Goal: Information Seeking & Learning: Understand process/instructions

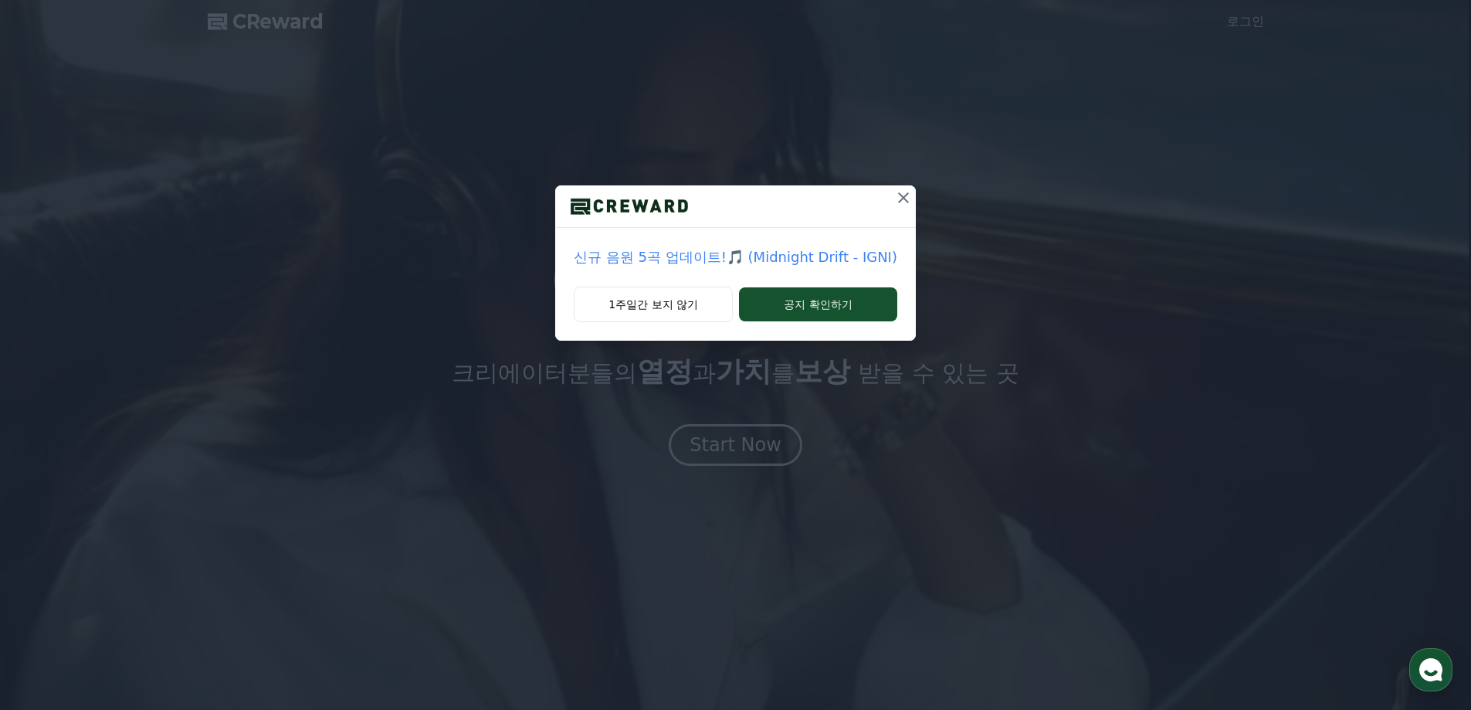
click at [894, 196] on icon at bounding box center [903, 197] width 19 height 19
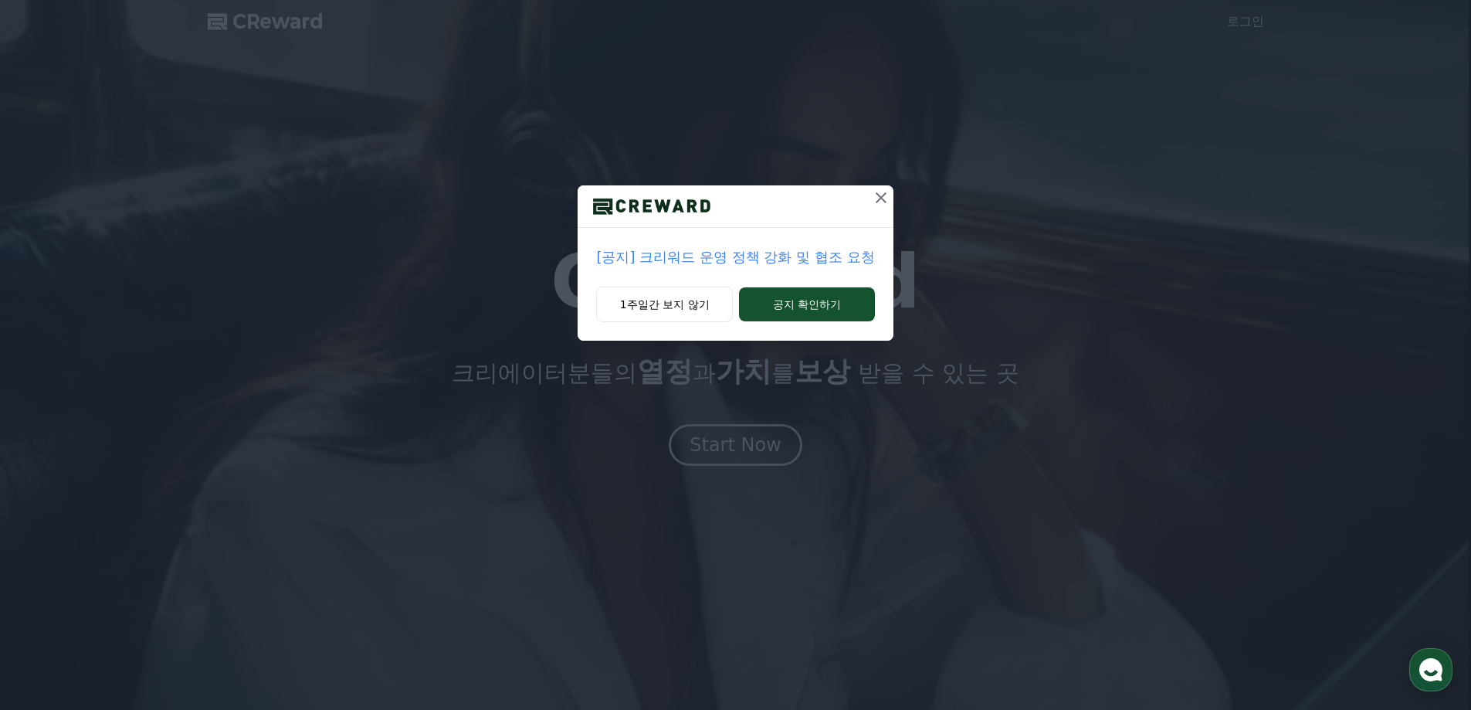
click at [876, 198] on icon at bounding box center [881, 197] width 19 height 19
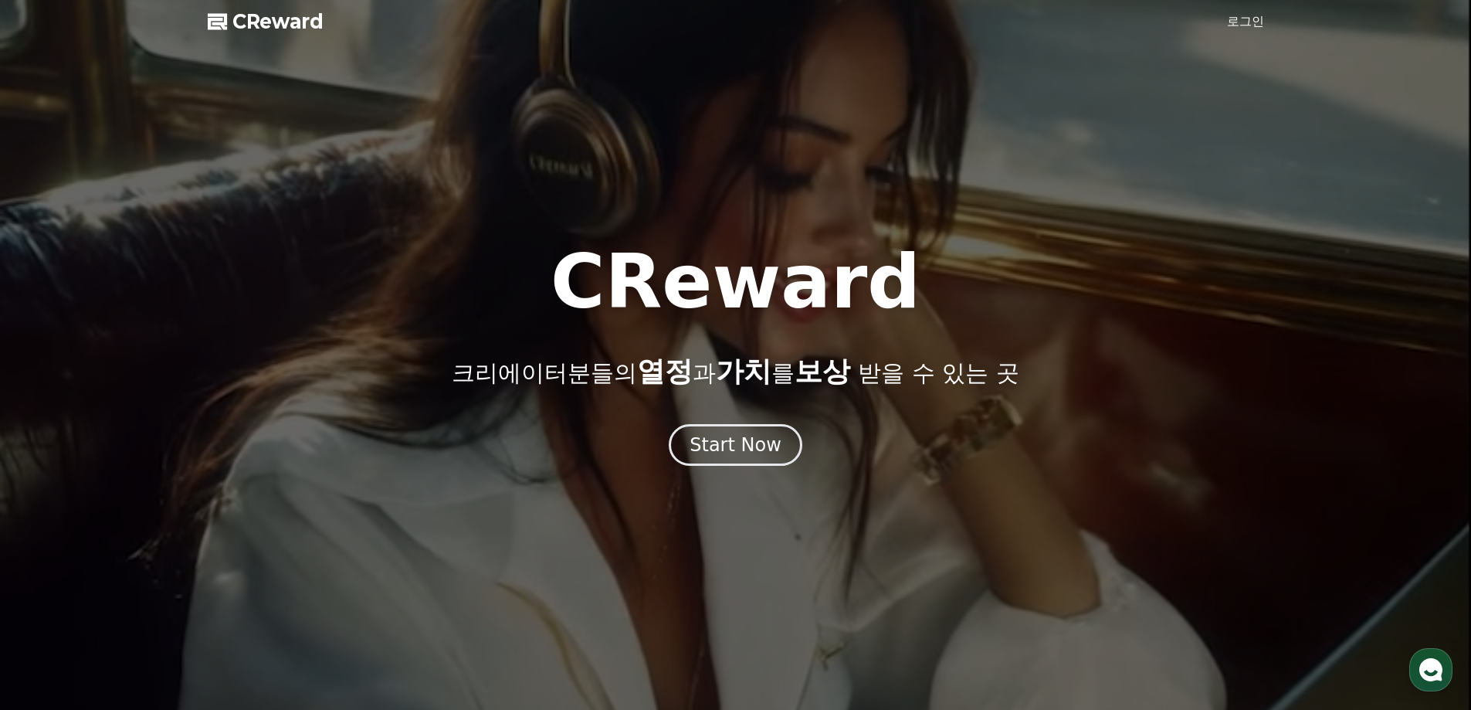
scroll to position [463, 0]
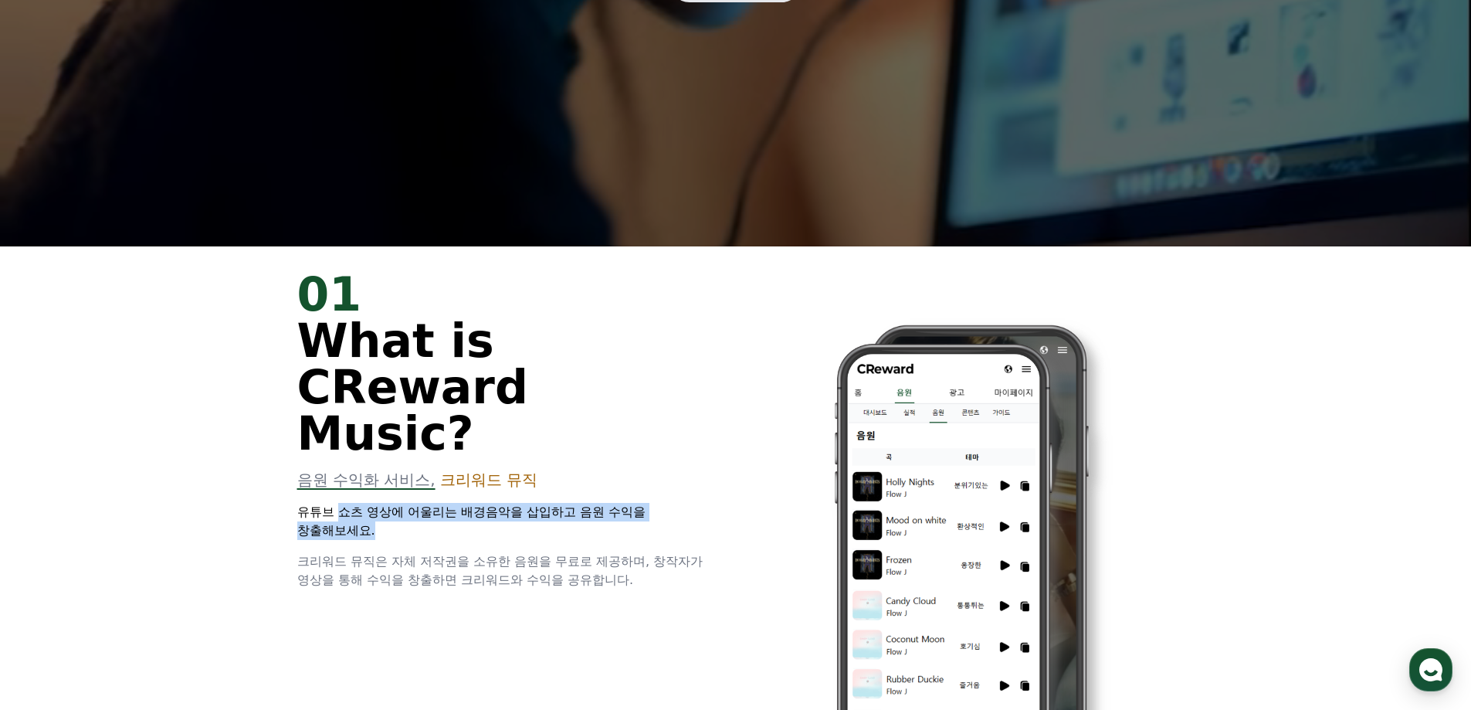
drag, startPoint x: 337, startPoint y: 466, endPoint x: 606, endPoint y: 489, distance: 270.4
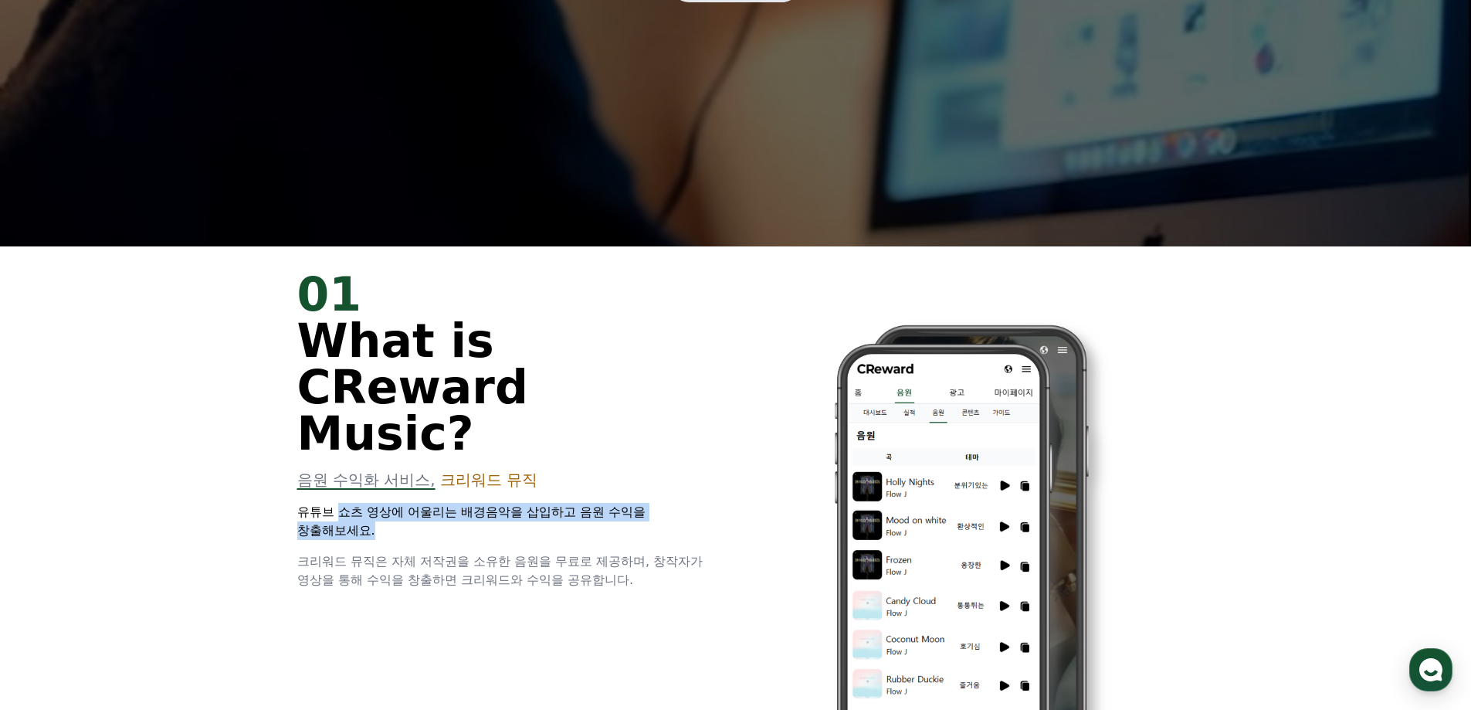
click at [606, 503] on p "유튜브 쇼츠 영상에 어울리는 배경음악을 삽입하고 음원 수익을 창출해보세요." at bounding box center [507, 521] width 420 height 37
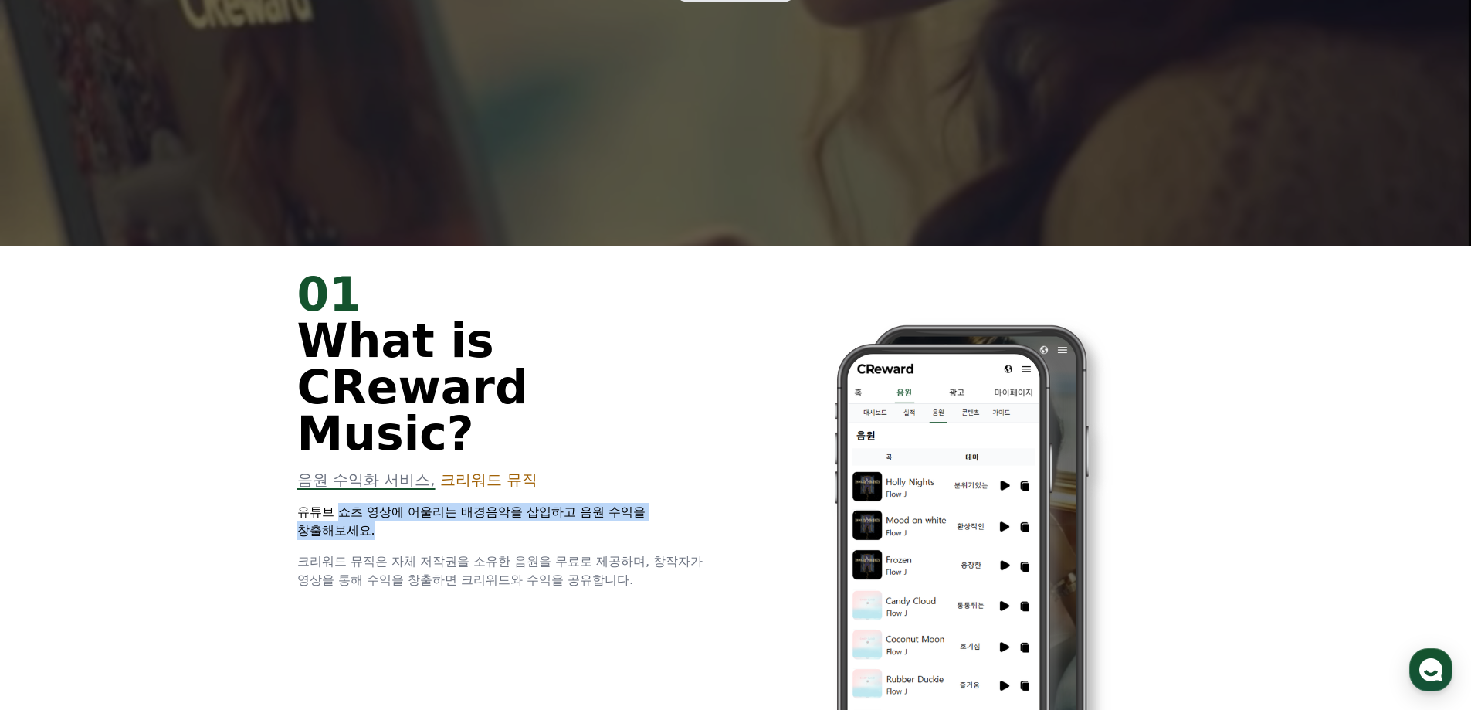
click at [606, 503] on p "유튜브 쇼츠 영상에 어울리는 배경음악을 삽입하고 음원 수익을 창출해보세요." at bounding box center [507, 521] width 420 height 37
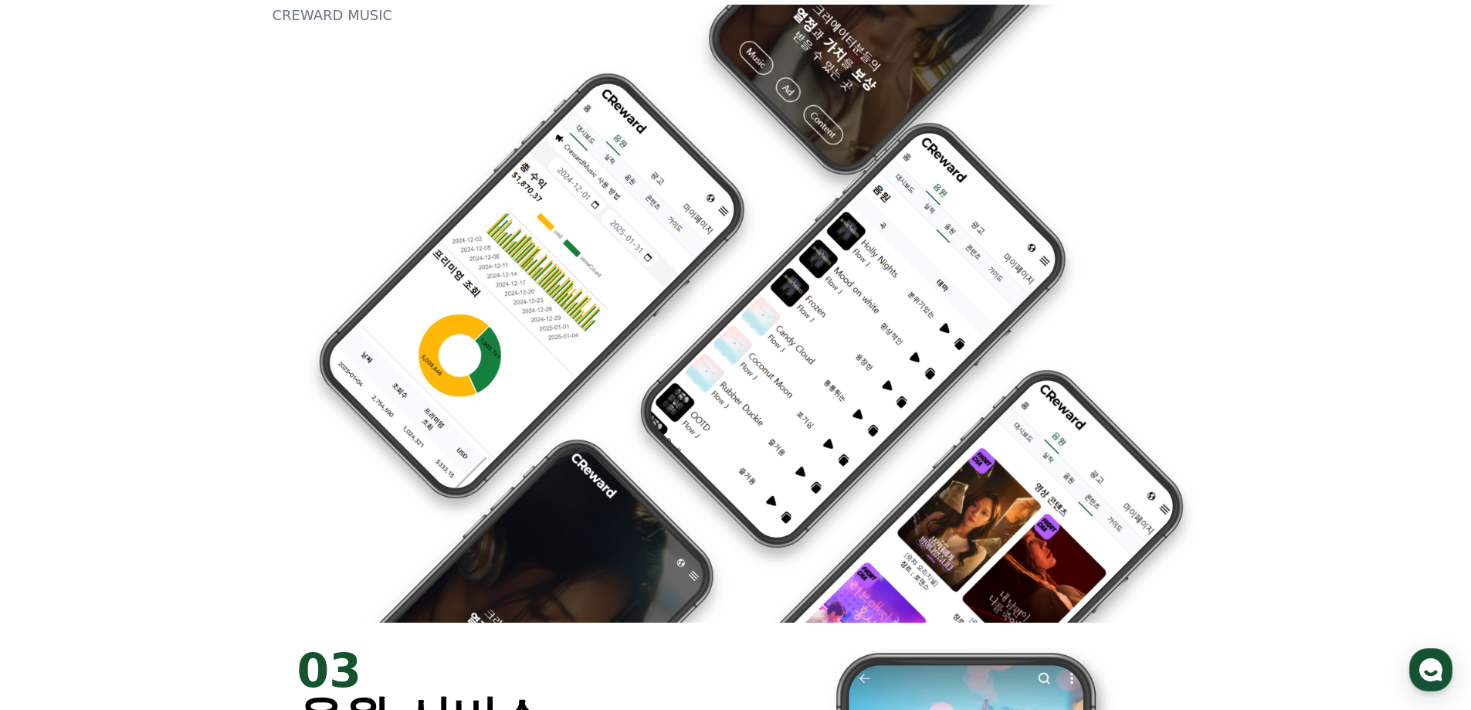
scroll to position [0, 0]
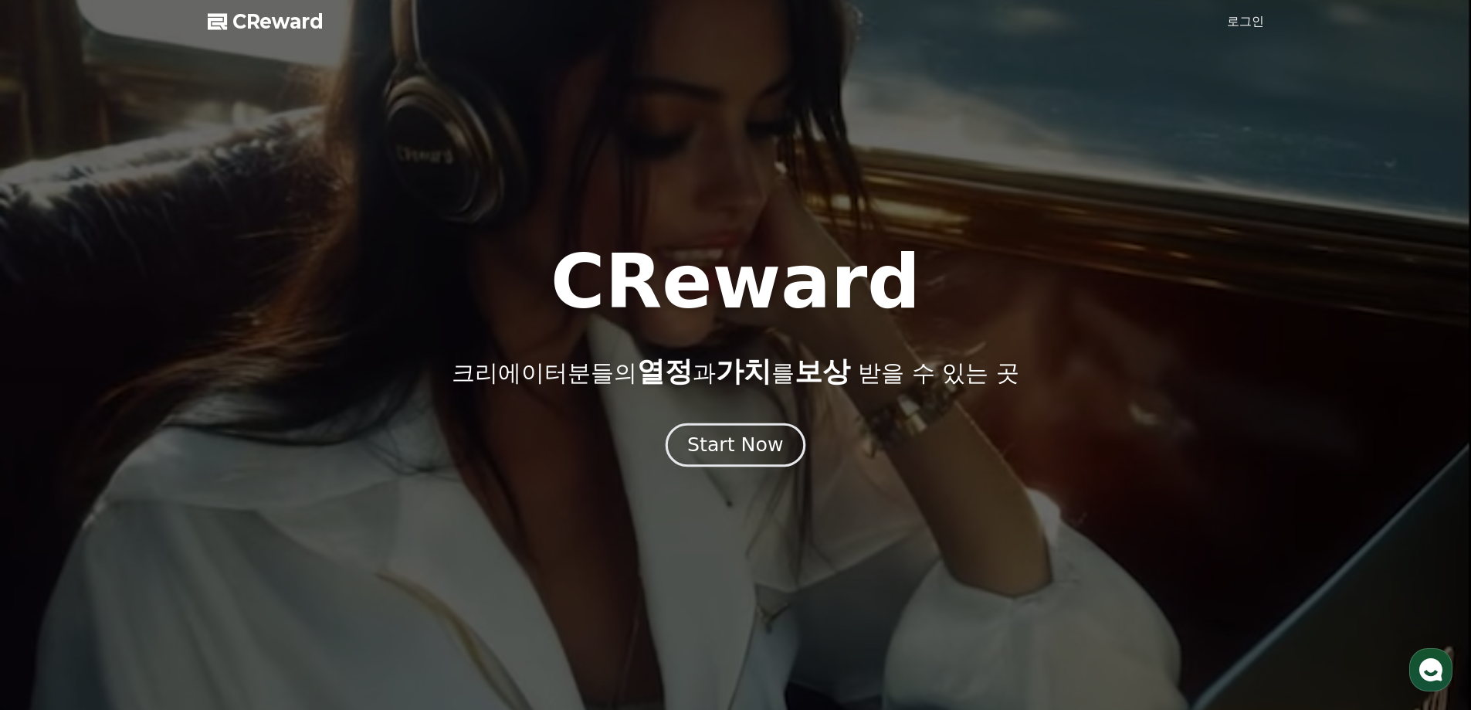
click at [745, 453] on div "Start Now" at bounding box center [735, 445] width 96 height 26
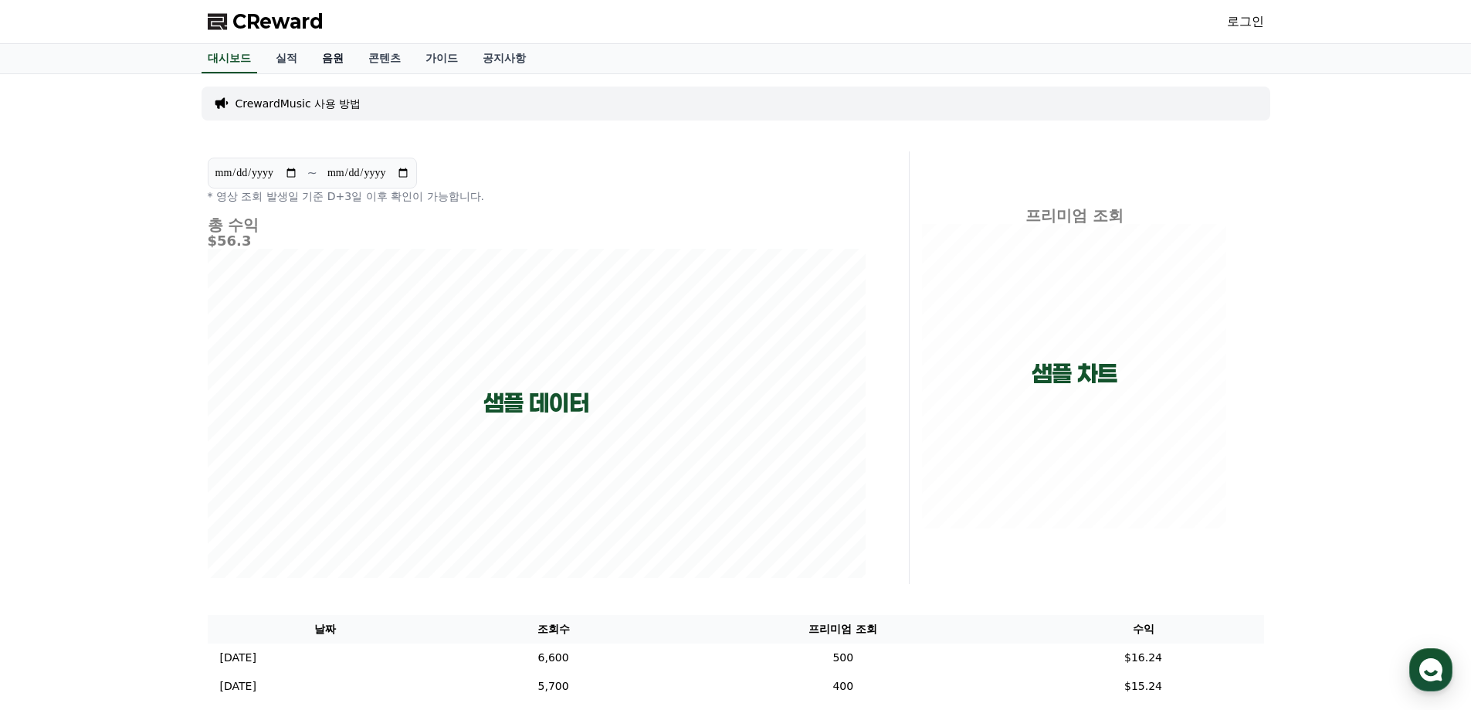
click at [339, 59] on link "음원" at bounding box center [333, 58] width 46 height 29
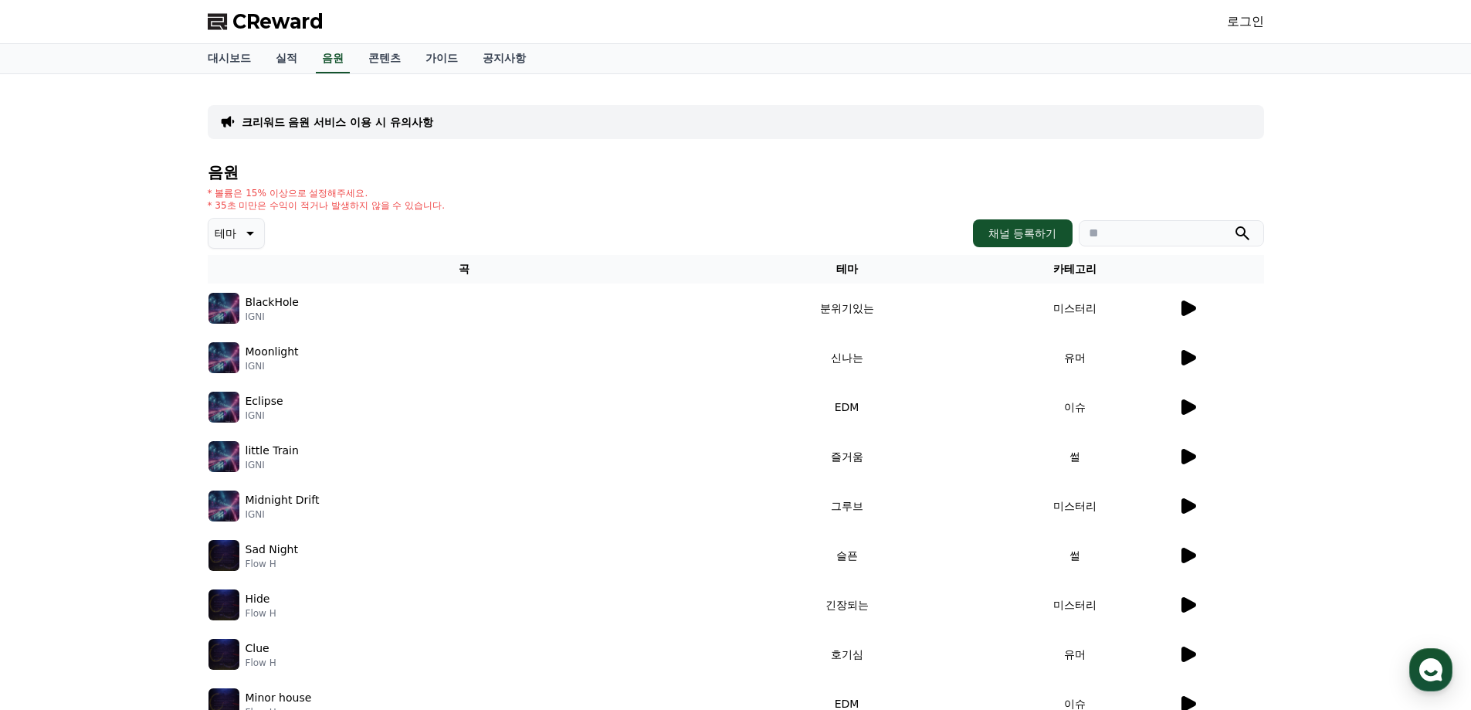
click at [249, 236] on icon at bounding box center [248, 233] width 19 height 19
click at [767, 140] on div "크리워드 음원 서비스 이용 시 유의사항 음원 * 볼륨은 15% 이상으로 설정해주세요. * 35초 미만은 수익이 적거나 발생하지 않을 수 있습니…" at bounding box center [736, 447] width 1056 height 722
click at [1184, 304] on icon at bounding box center [1188, 307] width 15 height 15
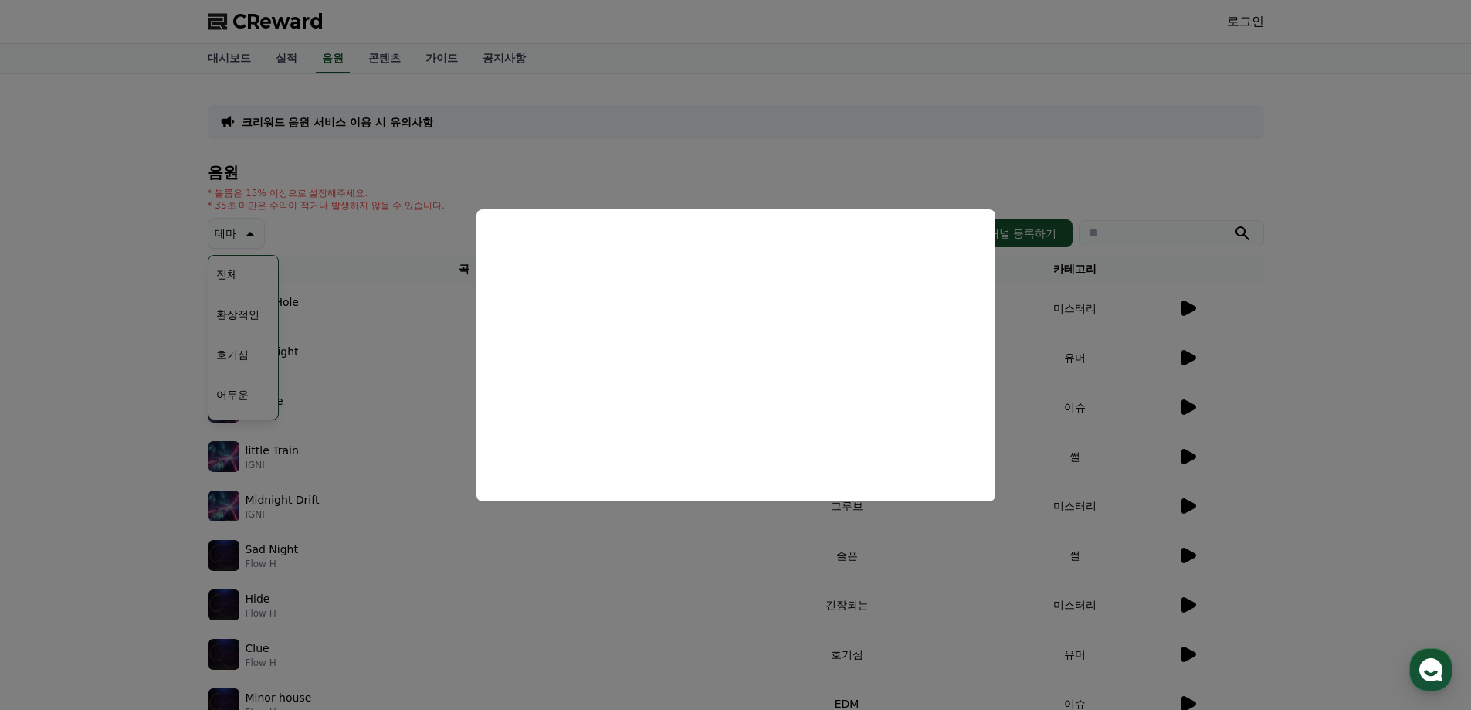
click at [812, 144] on button "close modal" at bounding box center [735, 355] width 1471 height 710
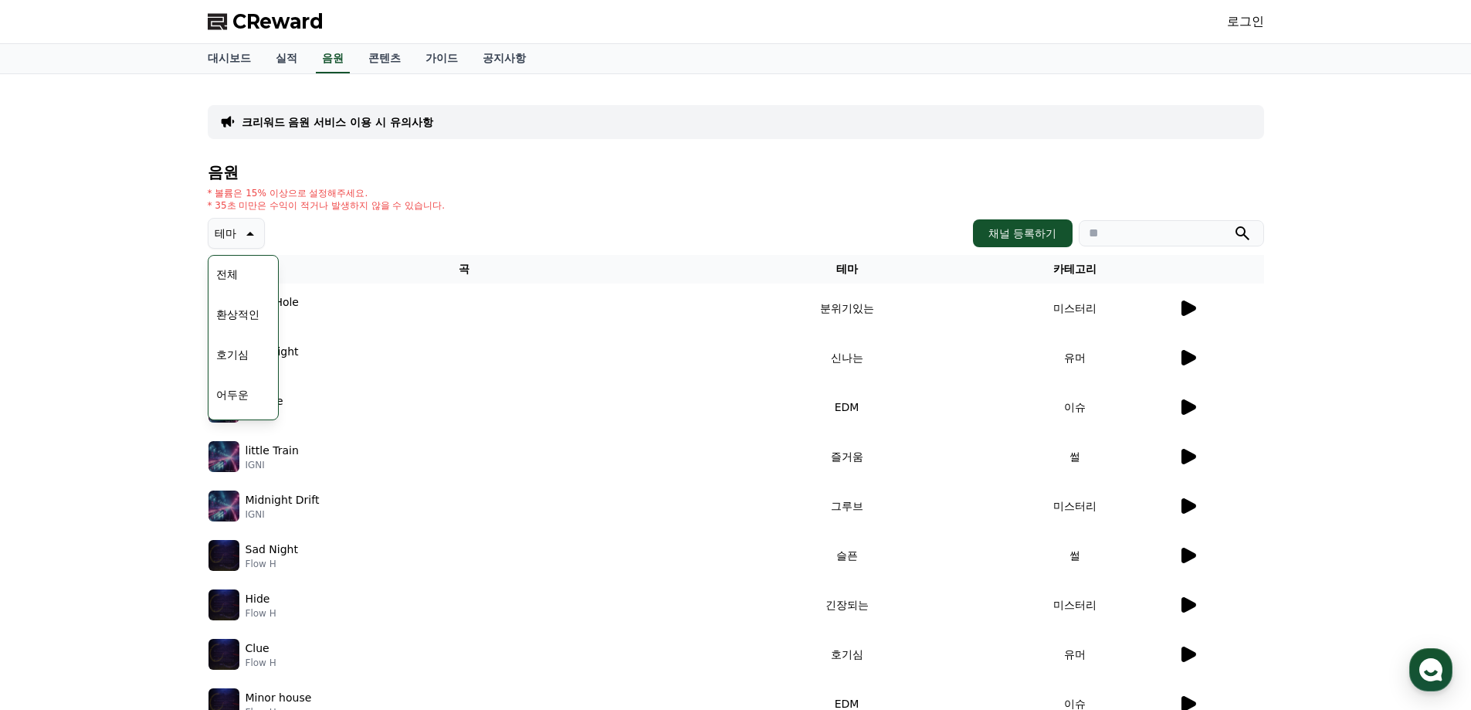
click at [299, 263] on th "곡" at bounding box center [464, 269] width 513 height 29
click at [444, 198] on p "* 볼륨은 15% 이상으로 설정해주세요." at bounding box center [327, 193] width 238 height 12
click at [250, 242] on icon at bounding box center [248, 233] width 19 height 19
click at [1178, 305] on td at bounding box center [1221, 307] width 86 height 49
click at [1178, 308] on icon at bounding box center [1187, 308] width 19 height 19
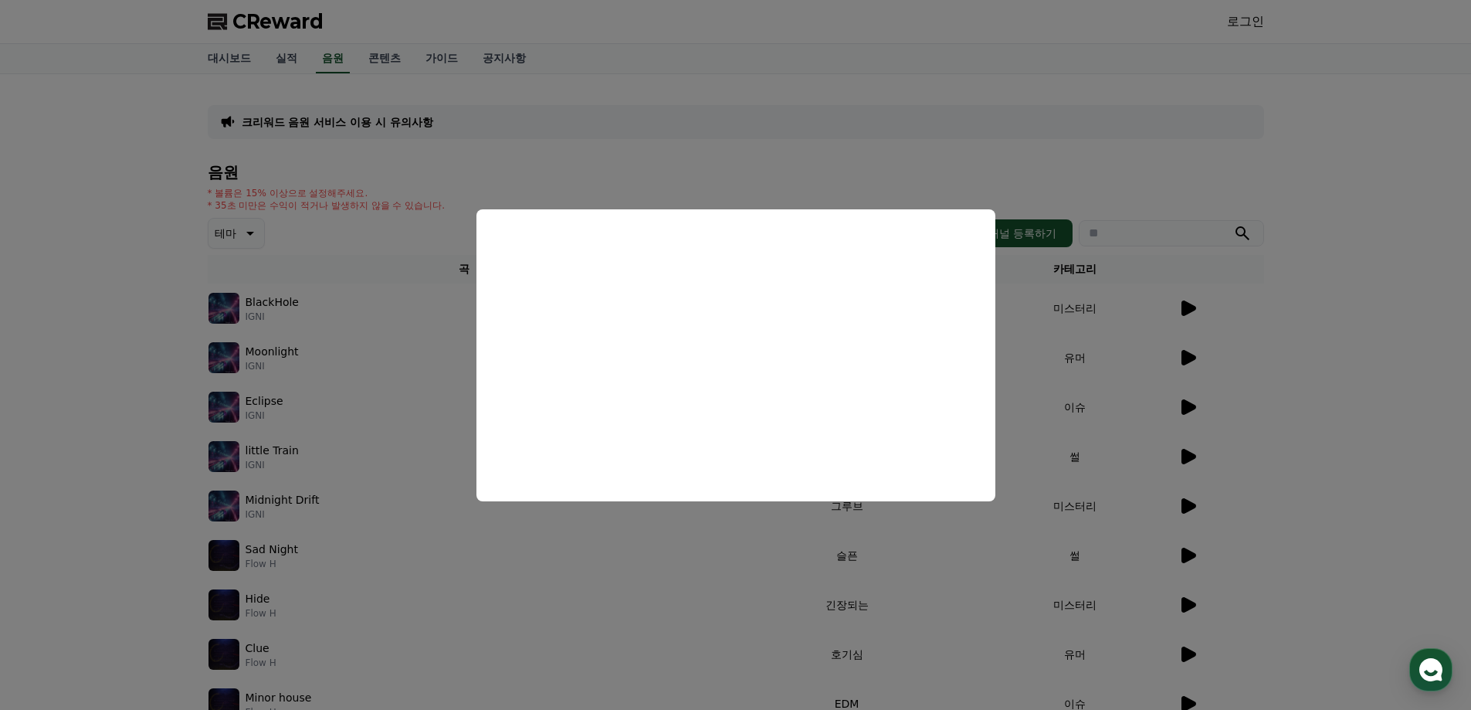
click at [1188, 363] on button "close modal" at bounding box center [735, 355] width 1471 height 710
click at [1187, 354] on icon at bounding box center [1188, 357] width 15 height 15
click at [1258, 422] on button "close modal" at bounding box center [735, 355] width 1471 height 710
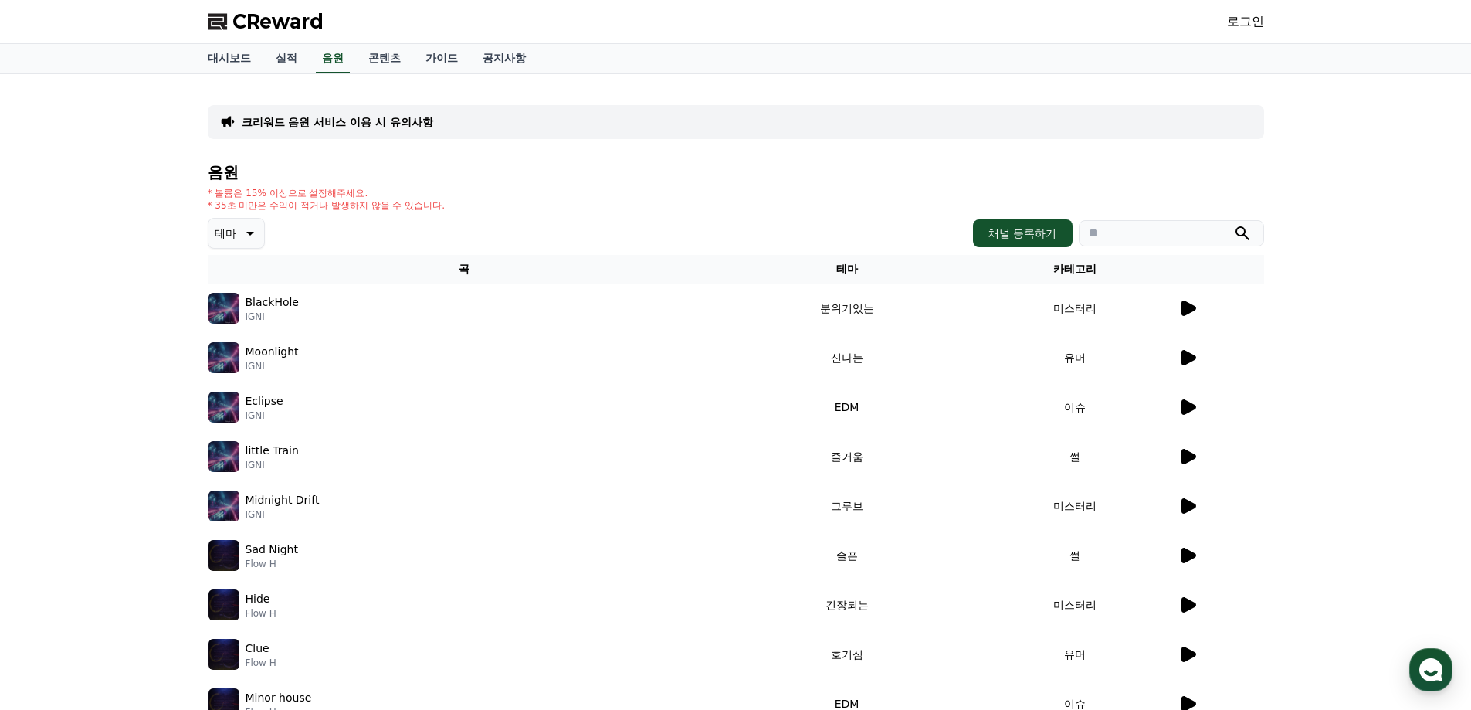
click at [410, 128] on p "크리워드 음원 서비스 이용 시 유의사항" at bounding box center [337, 121] width 191 height 15
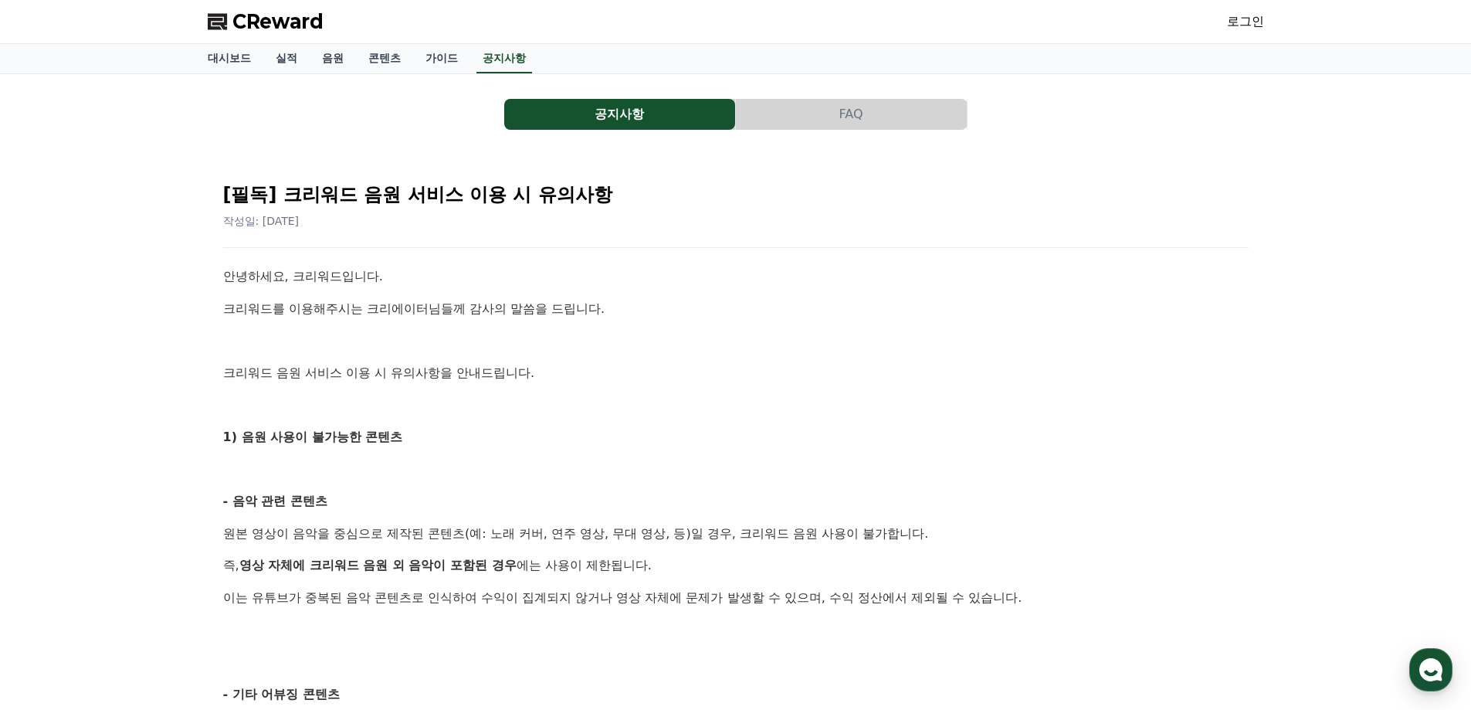
drag, startPoint x: 262, startPoint y: 435, endPoint x: 414, endPoint y: 435, distance: 152.1
click at [414, 435] on p "1) 음원 사용이 불가능한 콘텐츠" at bounding box center [735, 437] width 1025 height 20
drag, startPoint x: 240, startPoint y: 531, endPoint x: 937, endPoint y: 559, distance: 697.0
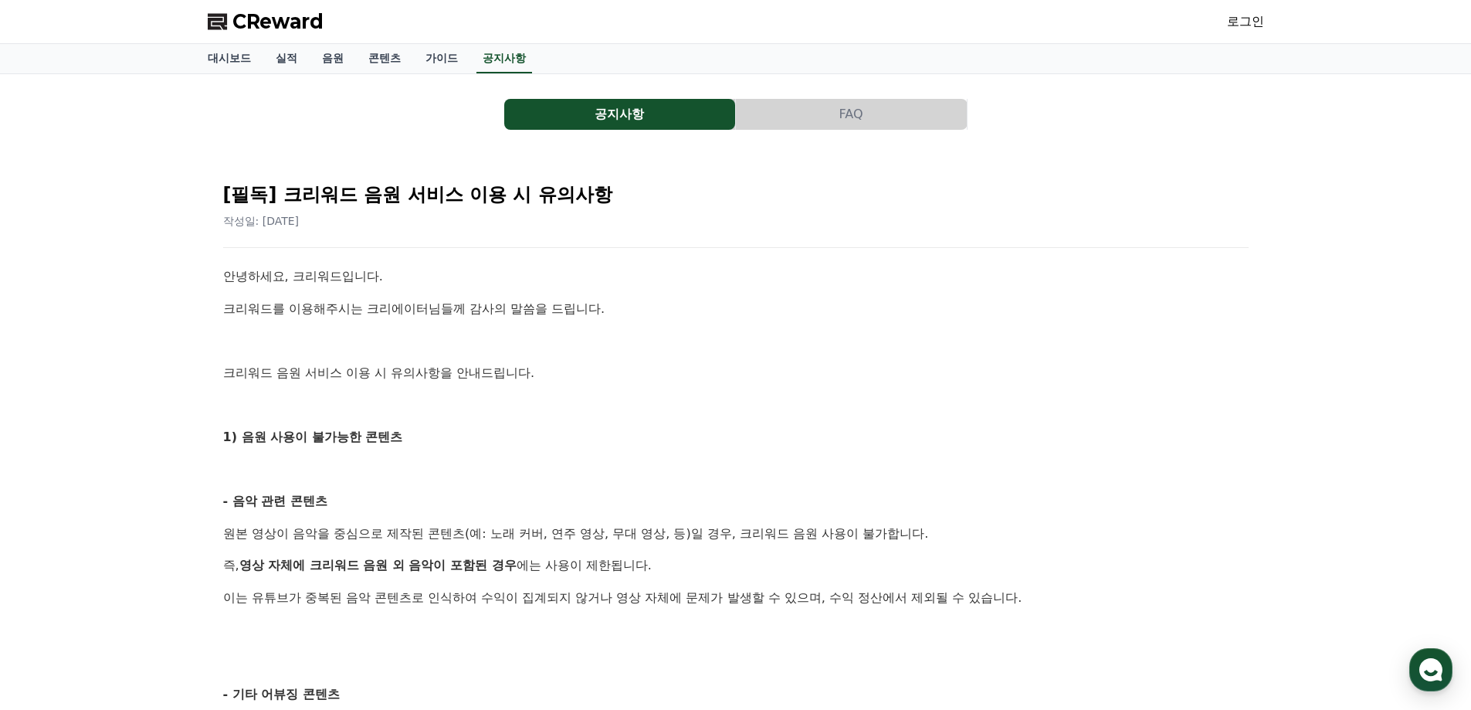
click at [937, 559] on p "즉, 영상 자체에 크리워드 음원 외 음악이 포함된 경우 에는 사용이 제한됩니다." at bounding box center [735, 565] width 1025 height 20
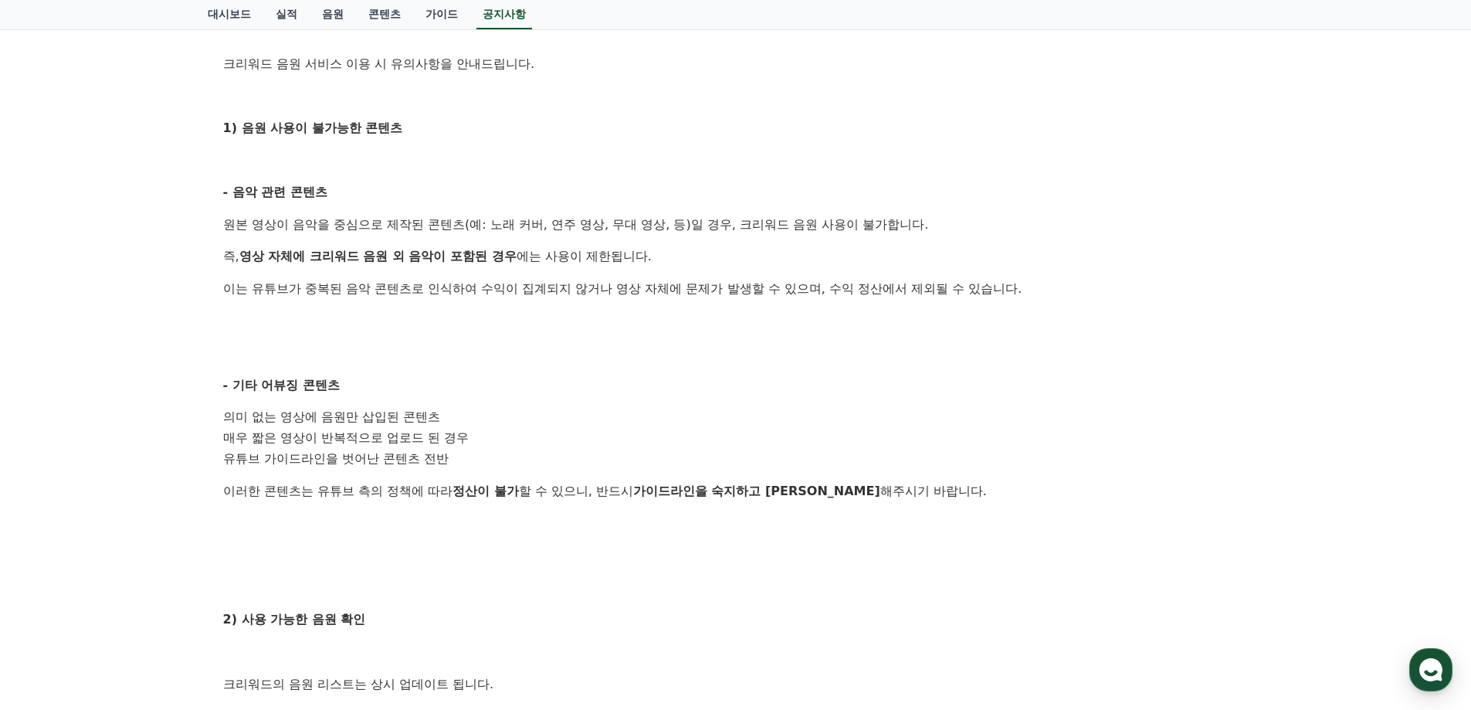
drag, startPoint x: 230, startPoint y: 419, endPoint x: 947, endPoint y: 504, distance: 722.3
click at [947, 504] on div "안녕하세요, 크리워드입니다. 크리워드를 이용해주시는 크리에이터님들께 감사의 말씀을 드립니다. 크리워드 음원 서비스 이용 시 유의사항을 안내드립…" at bounding box center [735, 470] width 1025 height 1025
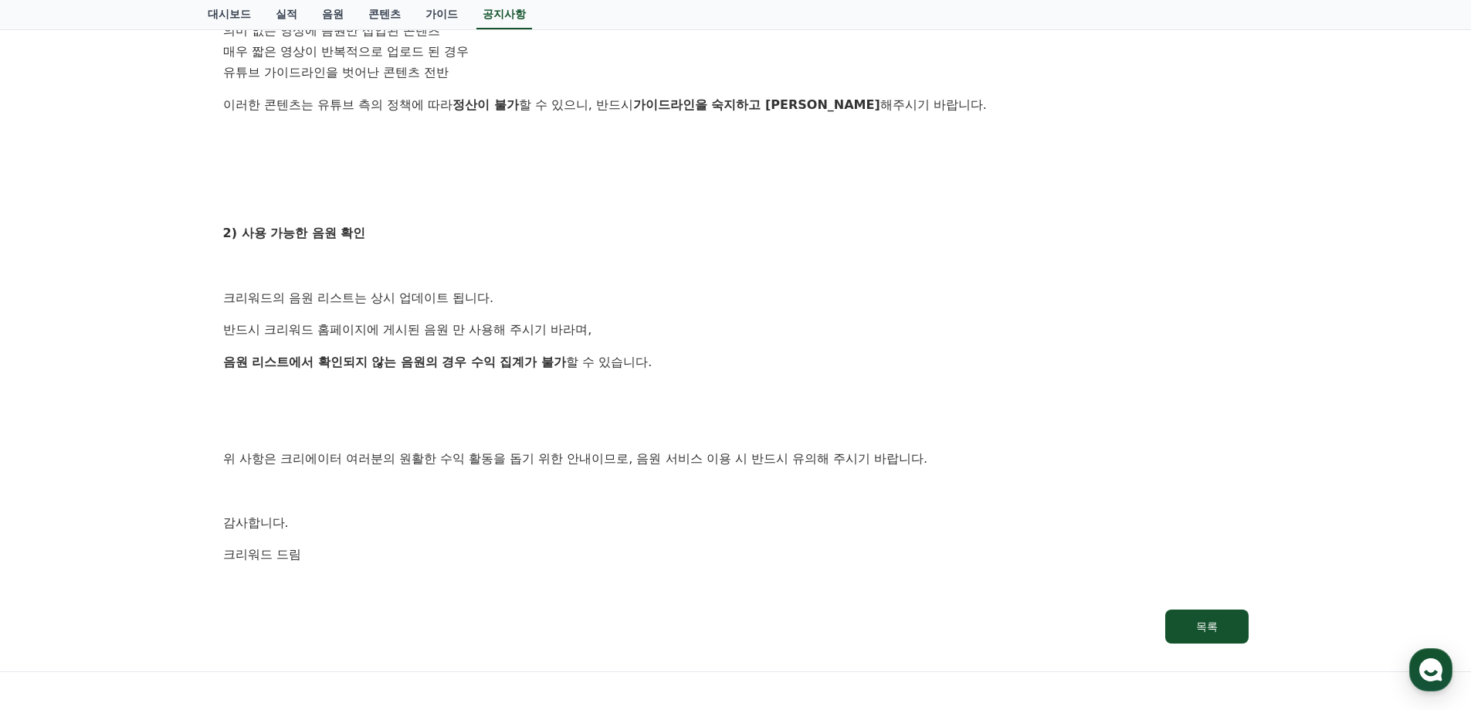
drag, startPoint x: 253, startPoint y: 304, endPoint x: 842, endPoint y: 358, distance: 590.8
click at [842, 358] on div "안녕하세요, 크리워드입니다. 크리워드를 이용해주시는 크리에이터님들께 감사의 말씀을 드립니다. 크리워드 음원 서비스 이용 시 유의사항을 안내드립…" at bounding box center [735, 83] width 1025 height 1025
click at [842, 358] on p "음원 리스트에서 확인되지 않는 음원의 경우 수익 집계가 불가 할 수 있습니다." at bounding box center [735, 362] width 1025 height 20
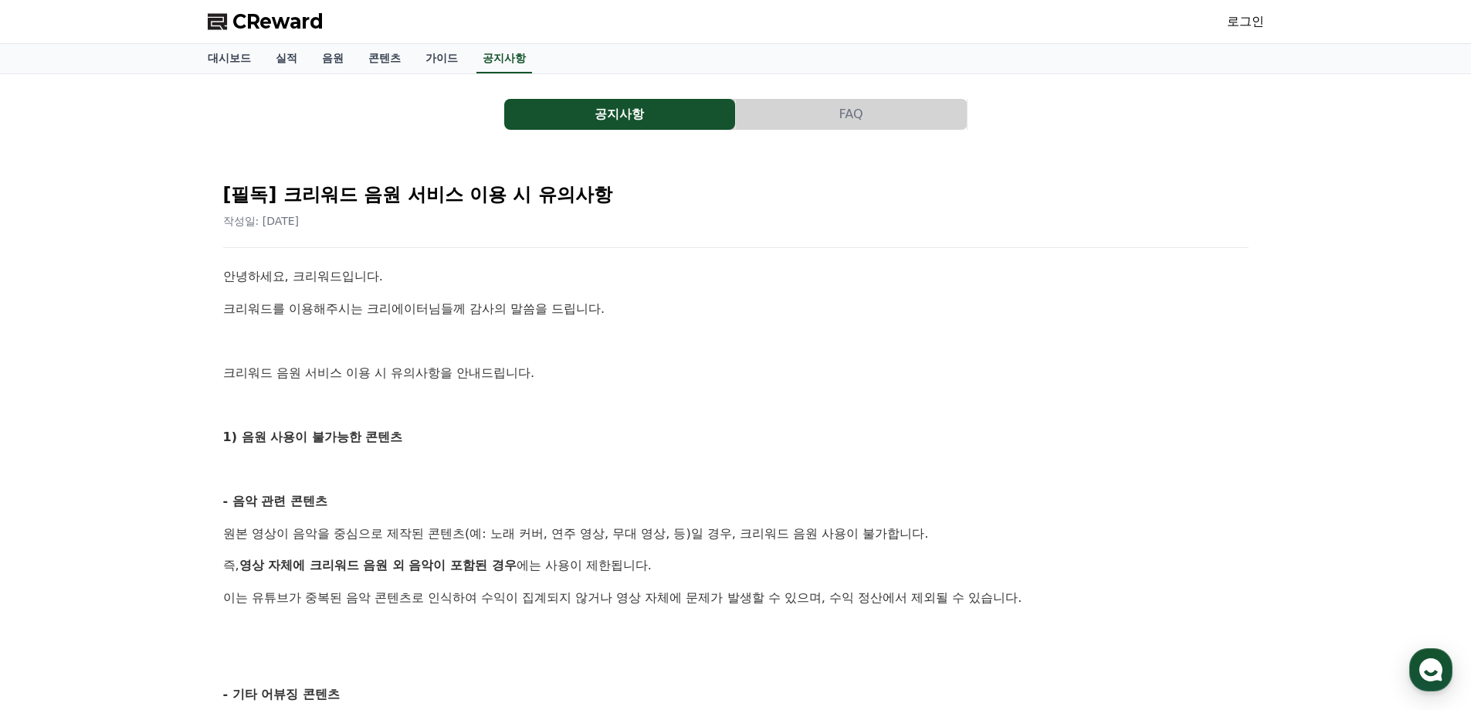
click at [659, 114] on button "공지사항" at bounding box center [619, 114] width 231 height 31
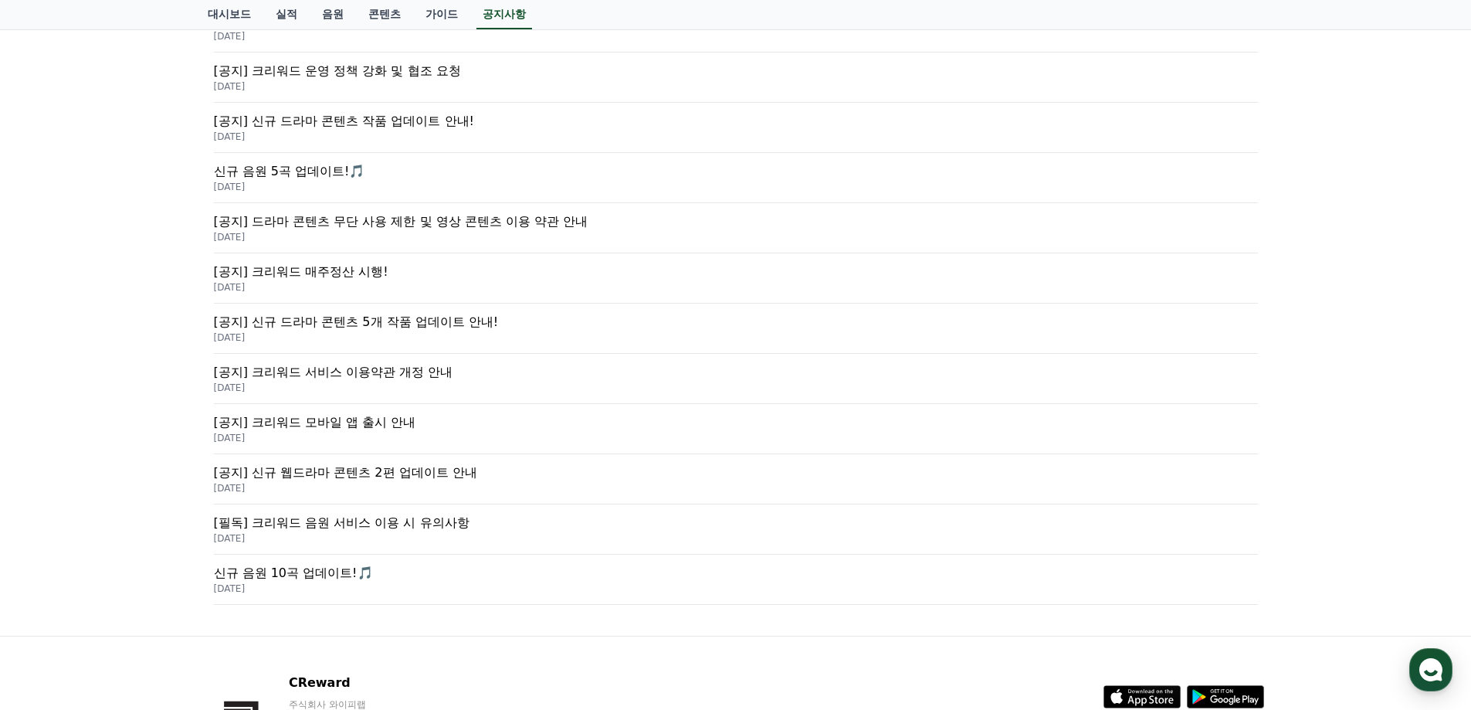
scroll to position [386, 0]
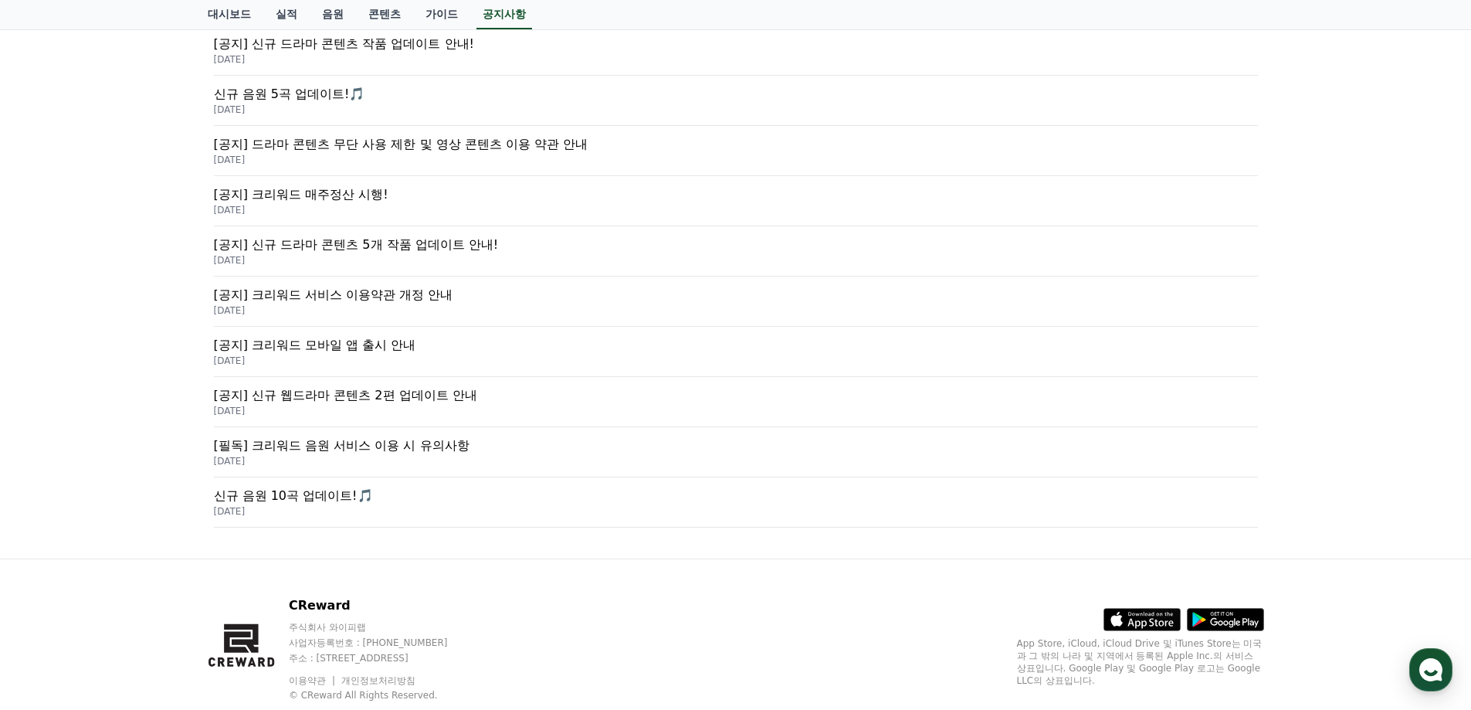
click at [432, 496] on p "신규 음원 10곡 업데이트!🎵" at bounding box center [736, 495] width 1044 height 19
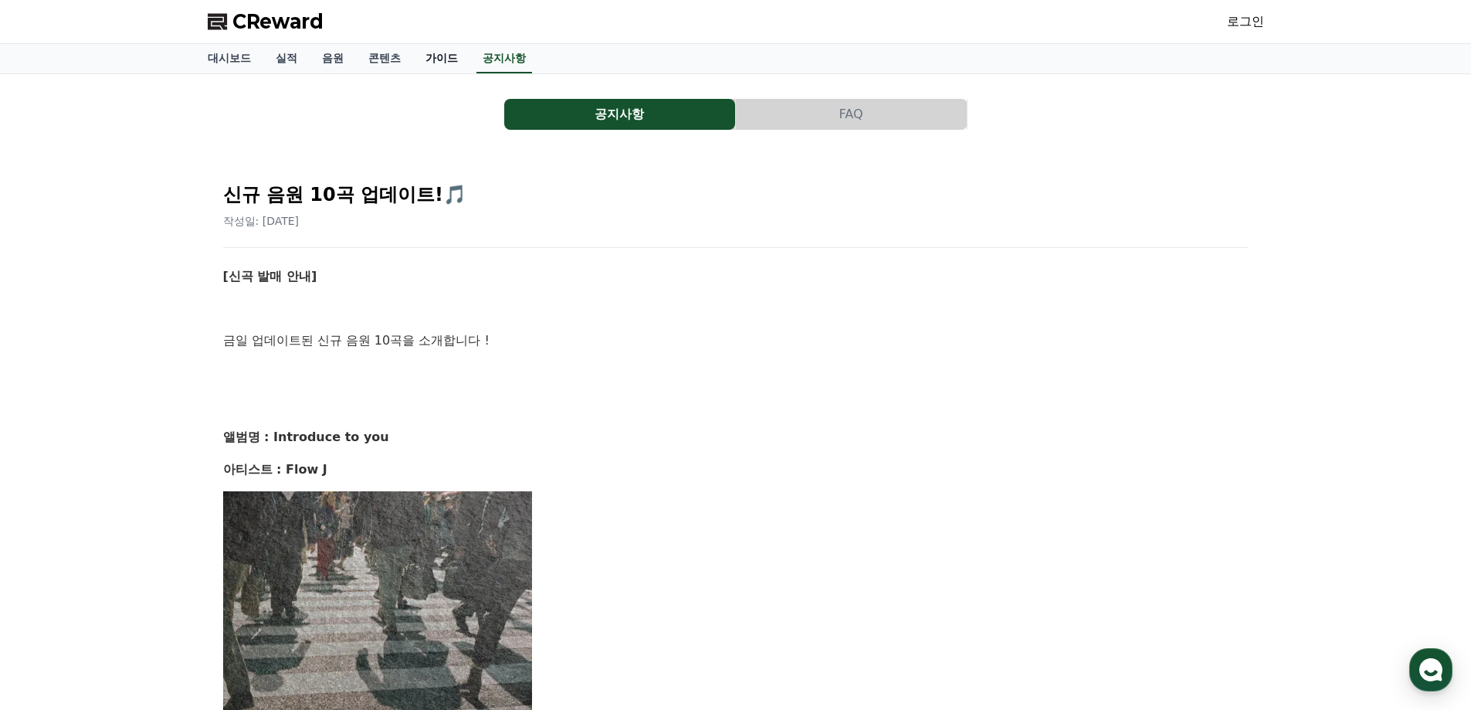
click at [426, 50] on link "가이드" at bounding box center [441, 58] width 57 height 29
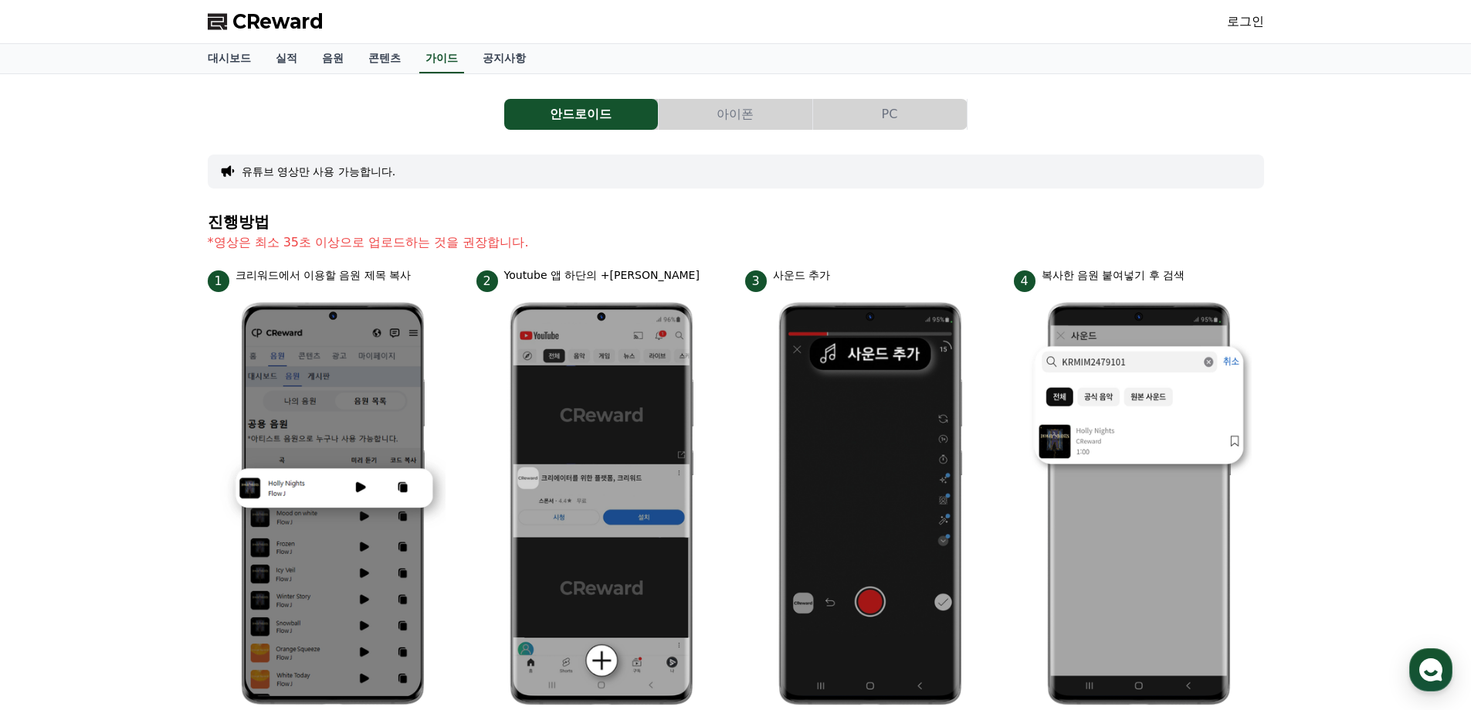
drag, startPoint x: 239, startPoint y: 240, endPoint x: 704, endPoint y: 265, distance: 465.5
click at [704, 265] on section "진행방법 *영상은 최소 35초 이상으로 업로드하는 것을 권장합니다." at bounding box center [736, 240] width 1056 height 54
click at [729, 104] on button "아이폰" at bounding box center [736, 114] width 154 height 31
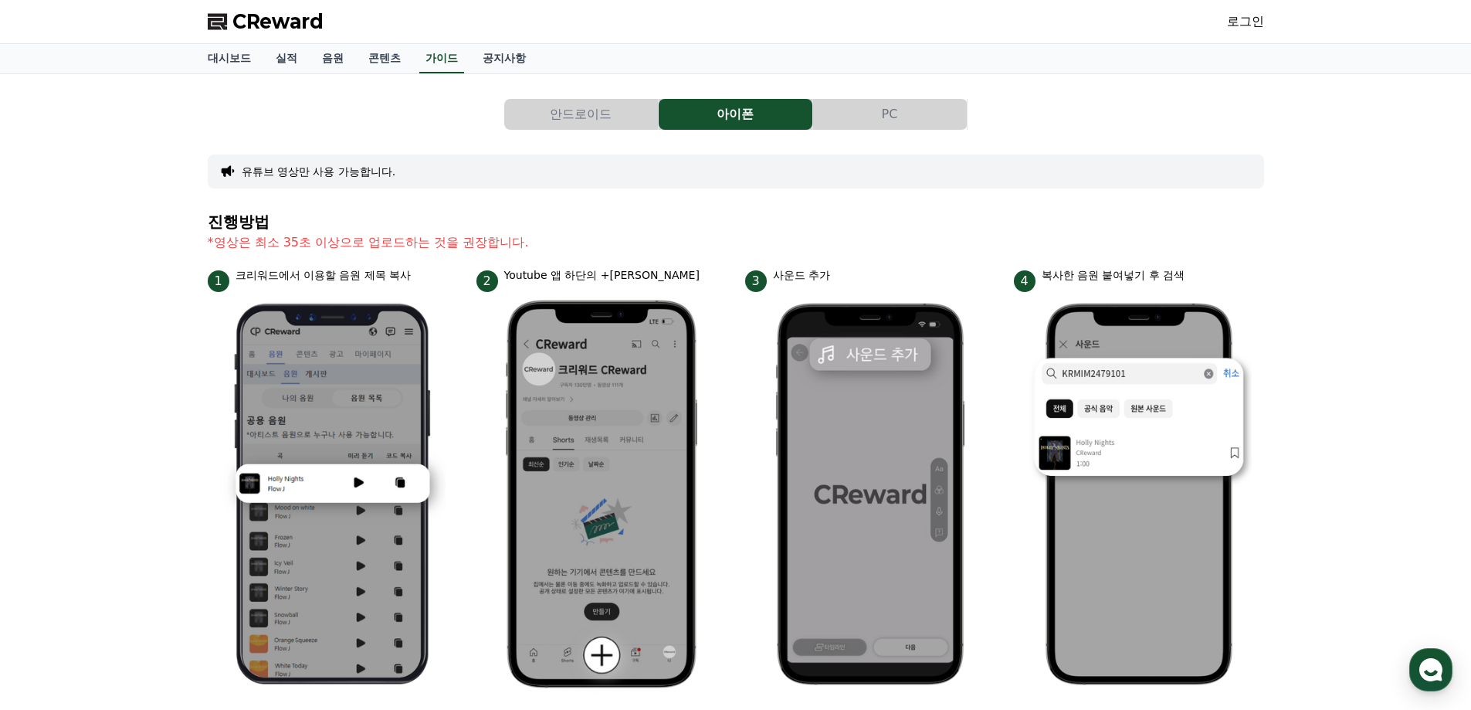
click at [835, 116] on button "PC" at bounding box center [890, 114] width 154 height 31
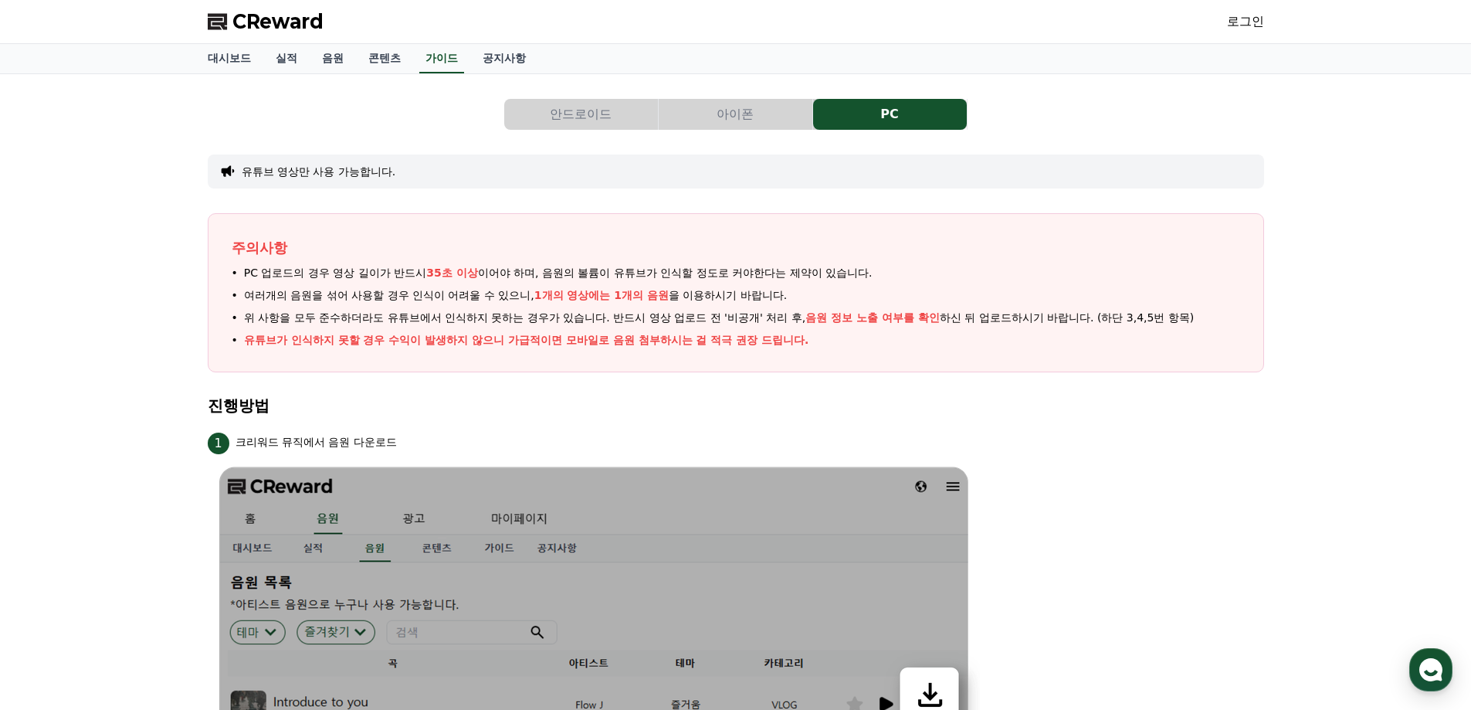
drag, startPoint x: 252, startPoint y: 272, endPoint x: 967, endPoint y: 290, distance: 714.4
click at [967, 290] on ul "PC 업로드의 경우 영상 길이가 반드시 35초 이상 이어야 하며, 음원의 볼륨이 유튜브가 인식할 정도로 커야한다는 제약이 있습니다. 여러개의 …" at bounding box center [736, 306] width 1008 height 83
click at [967, 290] on li "여러개의 음원을 섞어 사용할 경우 인식이 어려울 수 있으니, 1개의 영상에는 1개의 음원 을 이용하시기 바랍니다." at bounding box center [736, 295] width 1008 height 16
click at [327, 307] on ul "PC 업로드의 경우 영상 길이가 반드시 35초 이상 이어야 하며, 음원의 볼륨이 유튜브가 인식할 정도로 커야한다는 제약이 있습니다. 여러개의 …" at bounding box center [736, 306] width 1008 height 83
drag, startPoint x: 325, startPoint y: 319, endPoint x: 1120, endPoint y: 341, distance: 794.8
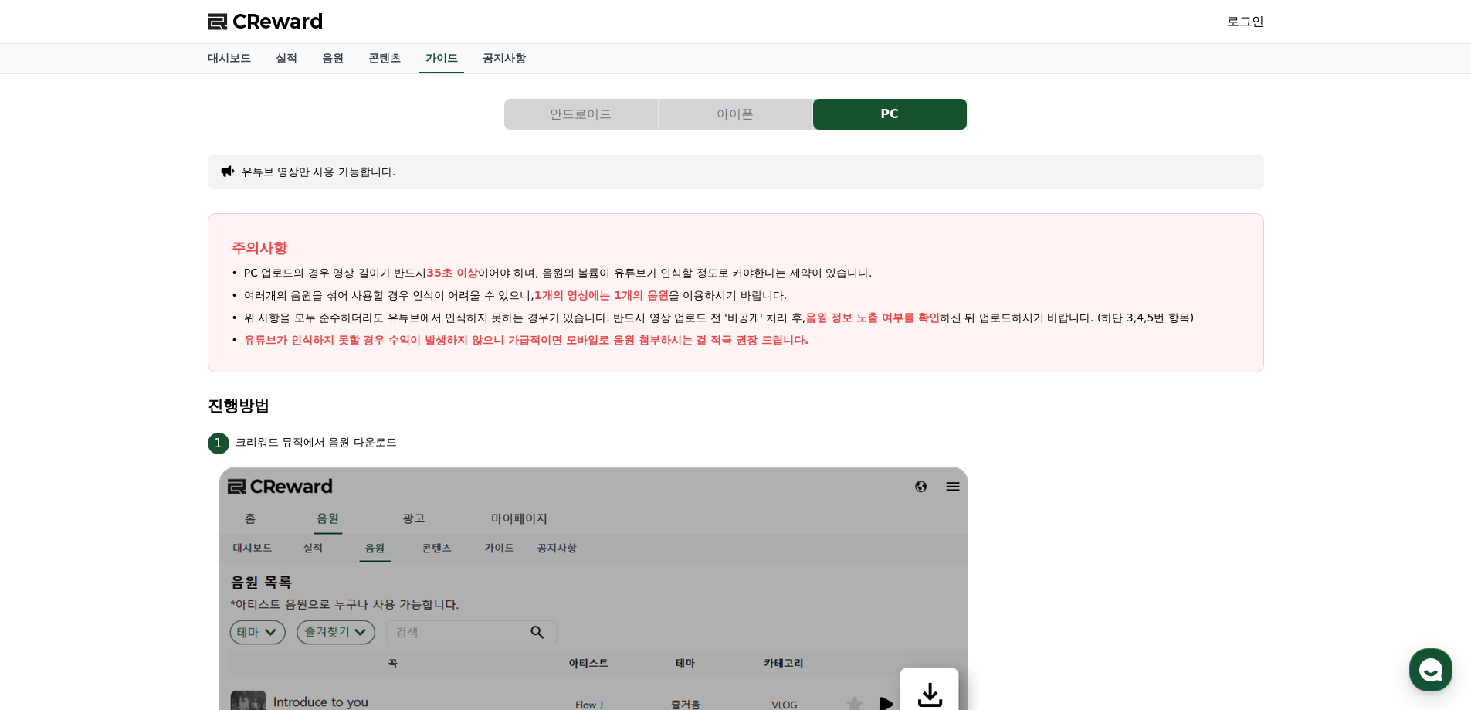
click at [1120, 341] on ul "PC 업로드의 경우 영상 길이가 반드시 35초 이상 이어야 하며, 음원의 볼륨이 유튜브가 인식할 정도로 커야한다는 제약이 있습니다. 여러개의 …" at bounding box center [736, 306] width 1008 height 83
click at [1120, 341] on li "유튜브가 인식하지 못할 경우 수익이 발생하지 않으니 가급적이면 모바일로 음원 첨부하시는 걸 적극 권장 드립니다." at bounding box center [736, 340] width 1008 height 16
click at [514, 55] on link "공지사항" at bounding box center [504, 58] width 68 height 29
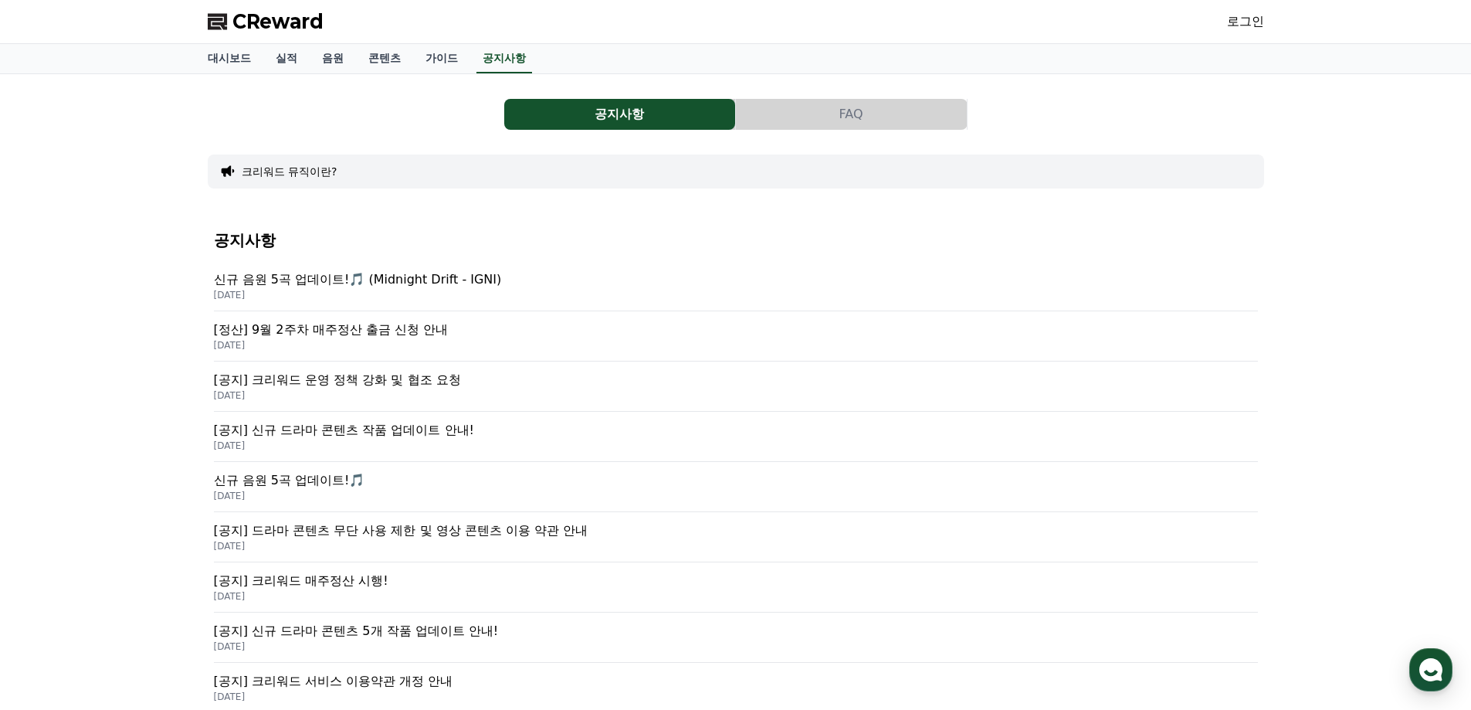
click at [245, 22] on span "CReward" at bounding box center [277, 21] width 91 height 25
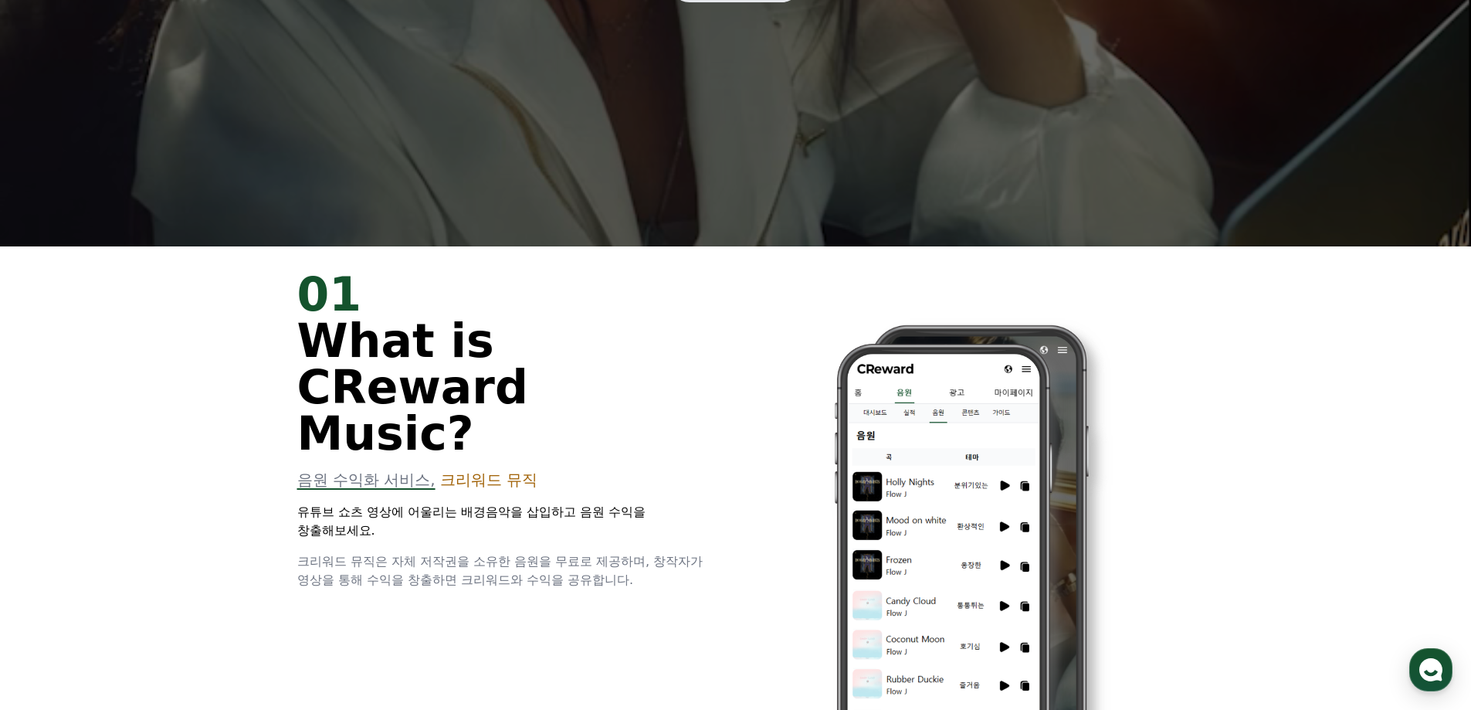
scroll to position [1004, 0]
